Goal: Task Accomplishment & Management: Use online tool/utility

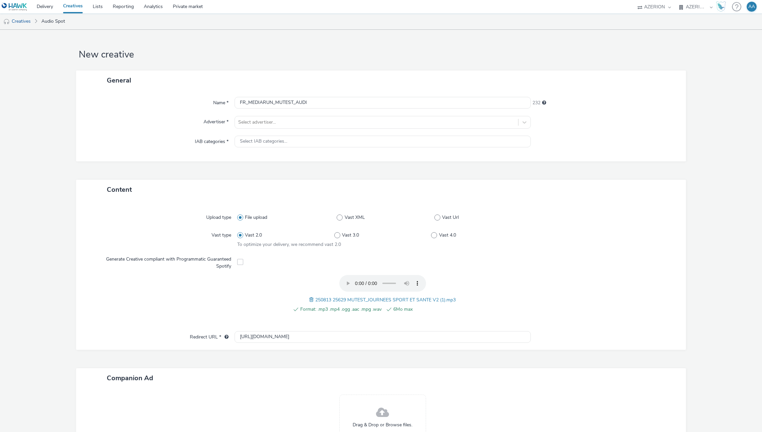
select select "ac009755-aa48-4799-8050-7a339a378eb8"
select select "79162ed7-0017-4339-93b0-3399b708648f"
type input "FR_MEDIARUN_MUTEST_AUDIO_Aug25"
click at [249, 125] on div at bounding box center [376, 122] width 277 height 8
type input "mute"
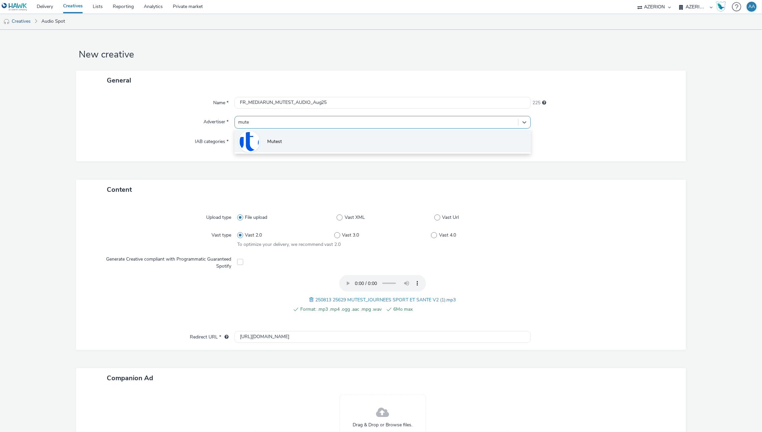
click at [286, 142] on li "Mutest" at bounding box center [383, 141] width 297 height 22
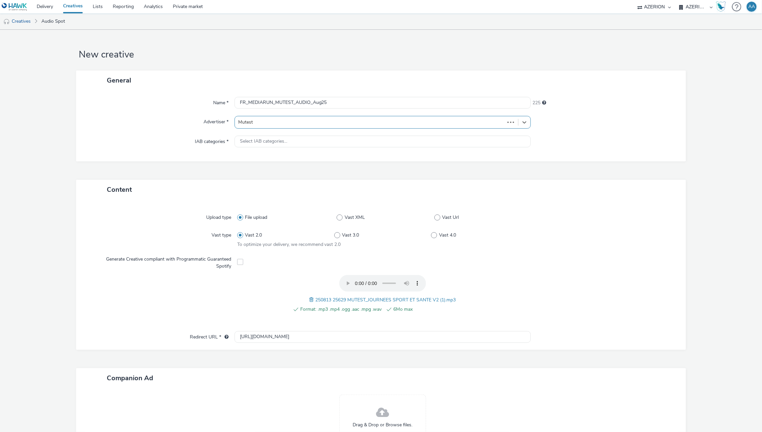
type input "[URL][DOMAIN_NAME]"
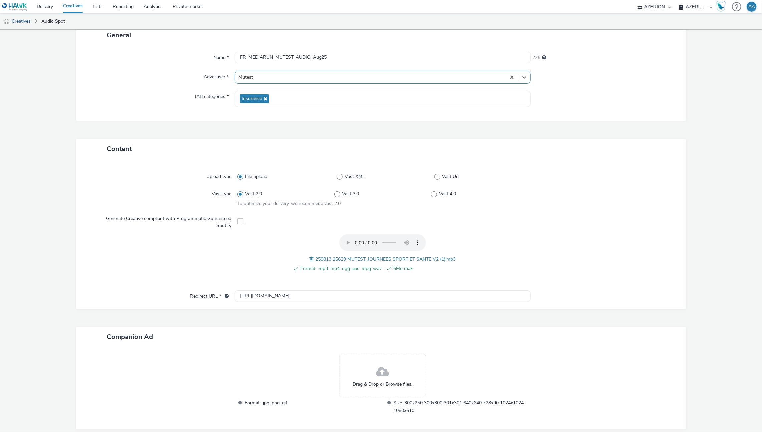
scroll to position [47, 0]
click at [306, 255] on div "Format: .mp3 .mp4 .ogg .aac .mpg .wav 6Mo max 250813 25629 MUTEST_JOURNEES SPOR…" at bounding box center [382, 254] width 291 height 45
click at [309, 256] on span at bounding box center [312, 256] width 6 height 7
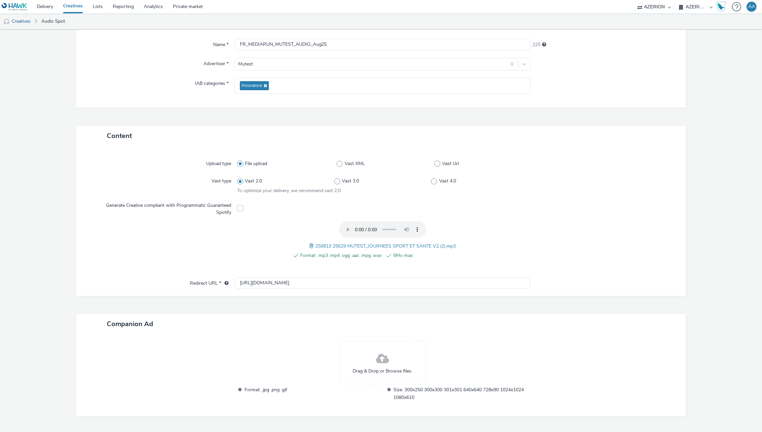
scroll to position [76, 0]
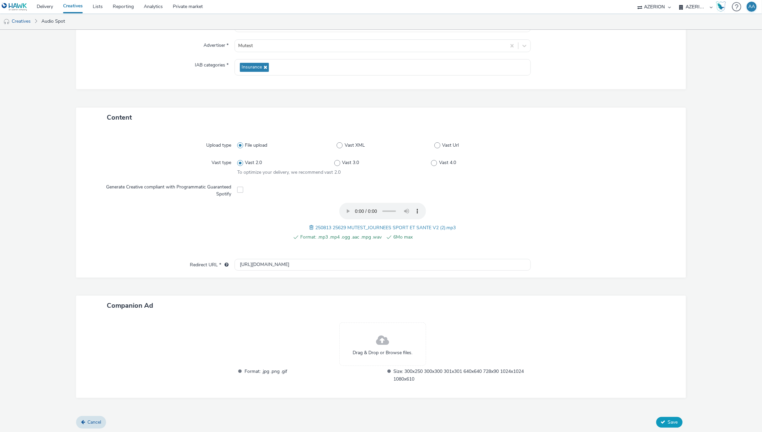
click at [668, 420] on span "Save" at bounding box center [673, 422] width 10 height 6
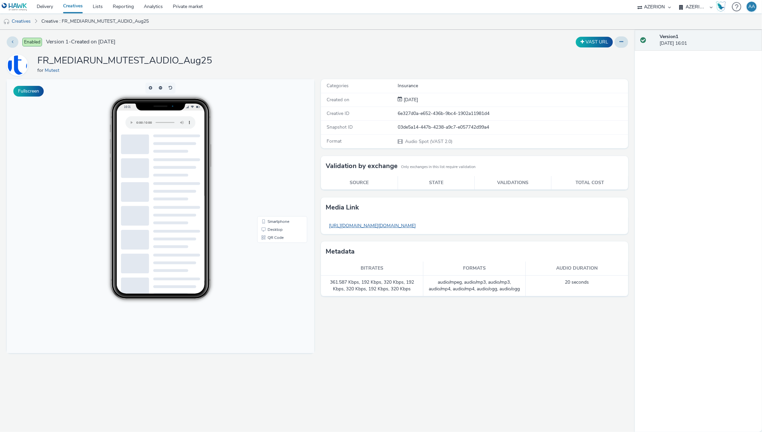
click at [420, 224] on link "[URL][DOMAIN_NAME][DOMAIN_NAME]" at bounding box center [372, 225] width 93 height 13
click at [51, 7] on link "Delivery" at bounding box center [45, 6] width 26 height 13
